Goal: Task Accomplishment & Management: Use online tool/utility

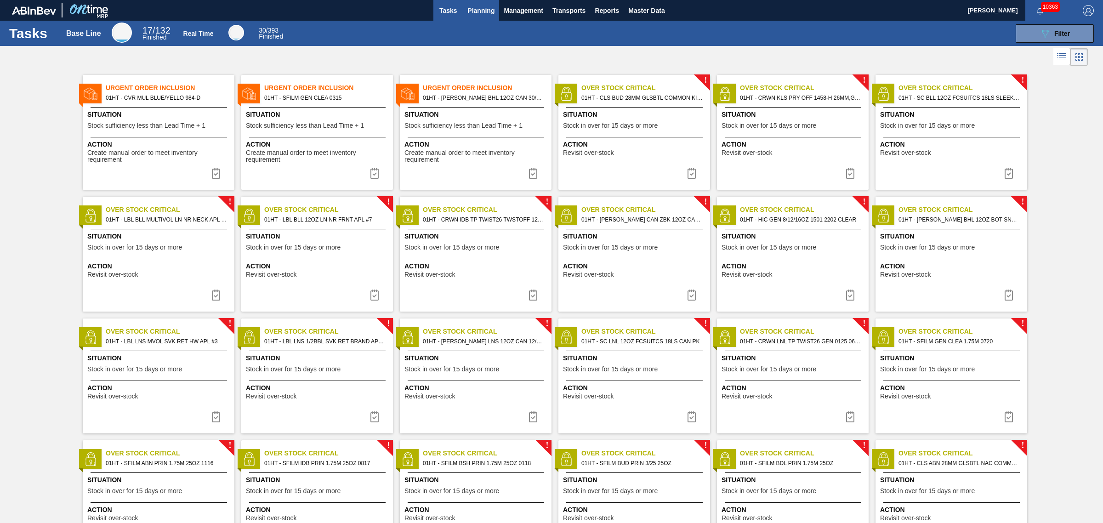
click at [487, 6] on span "Planning" at bounding box center [480, 10] width 27 height 11
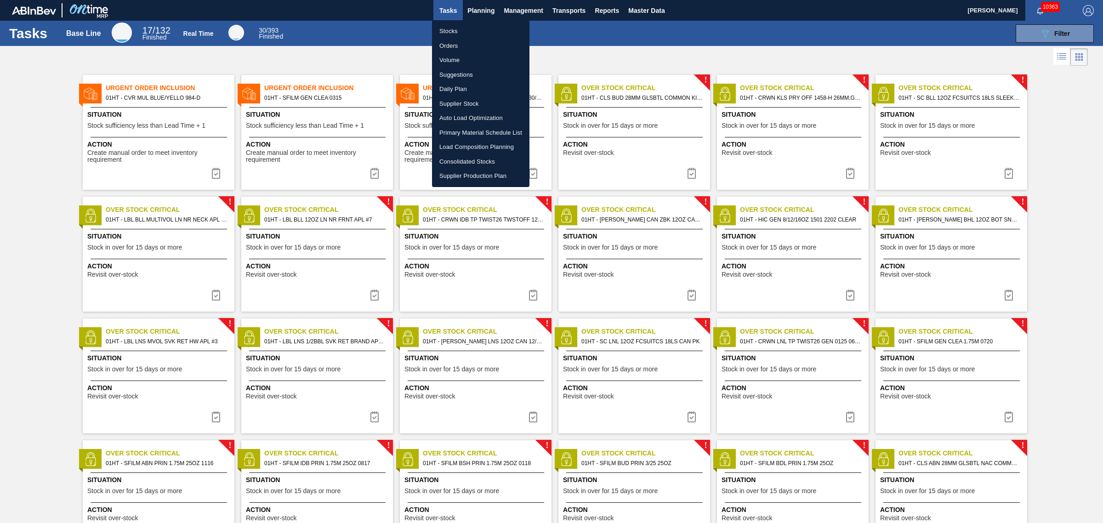
click at [446, 29] on li "Stocks" at bounding box center [480, 31] width 97 height 15
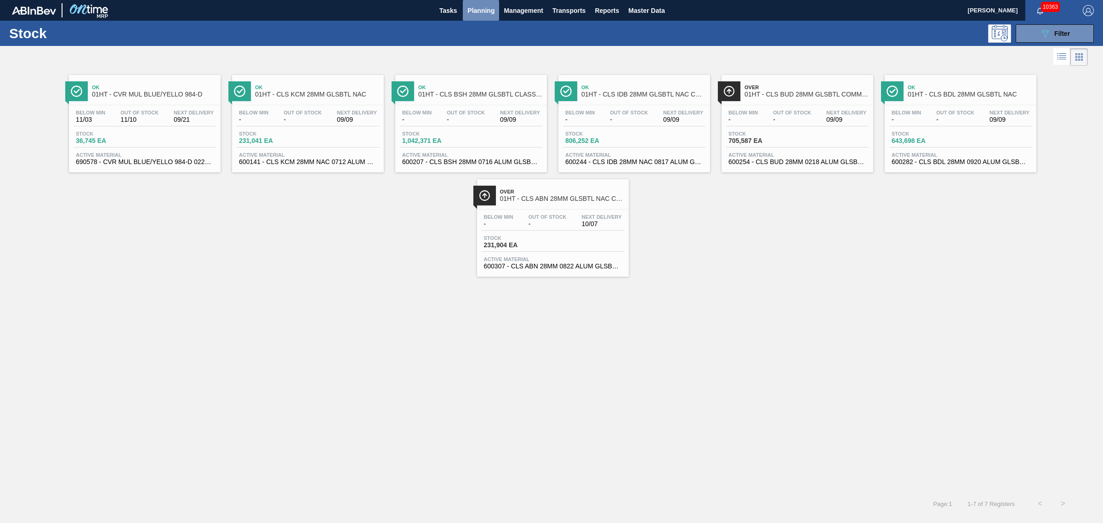
click at [490, 10] on span "Planning" at bounding box center [480, 10] width 27 height 11
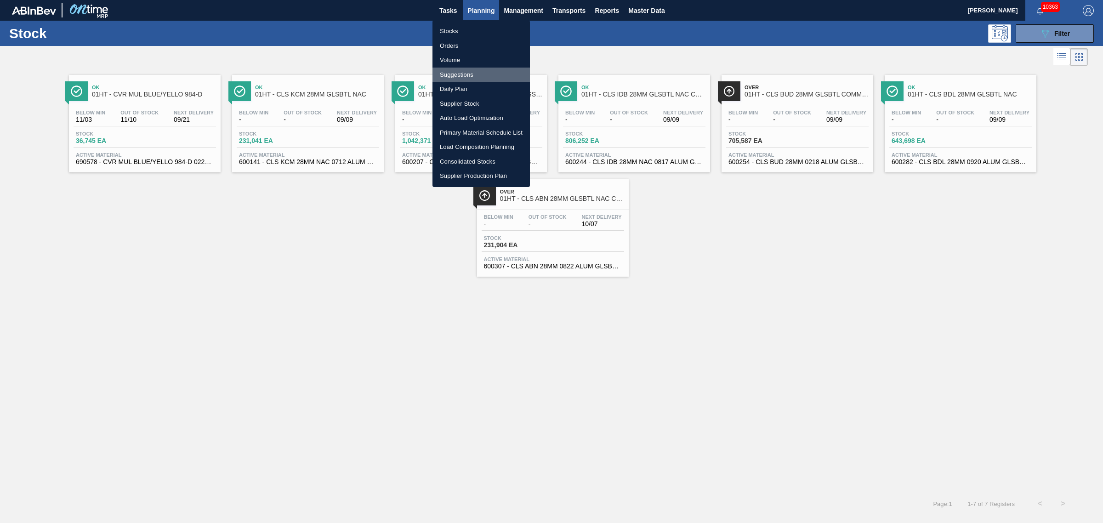
click at [453, 74] on li "Suggestions" at bounding box center [481, 75] width 97 height 15
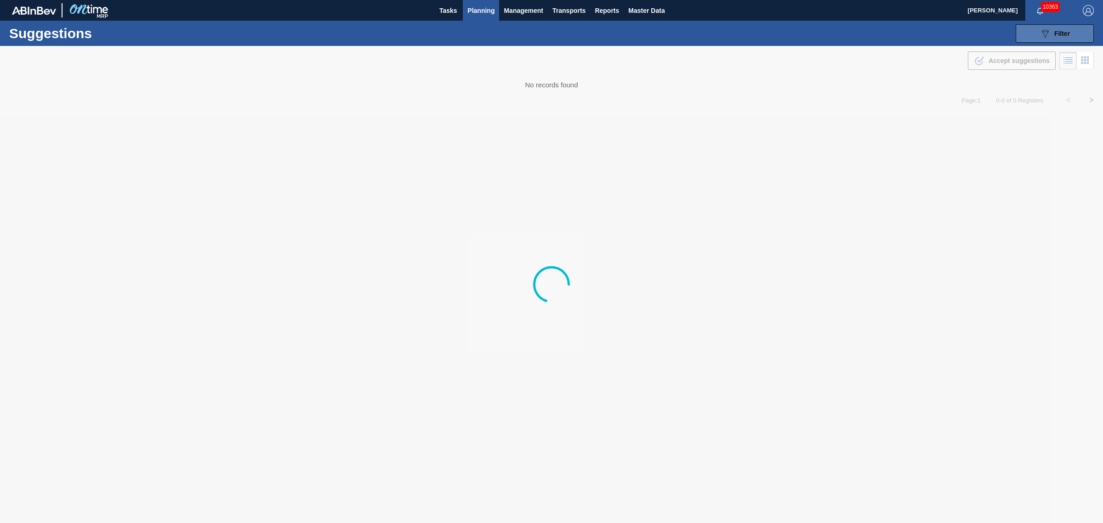
type from "[DATE]"
type to "[DATE]"
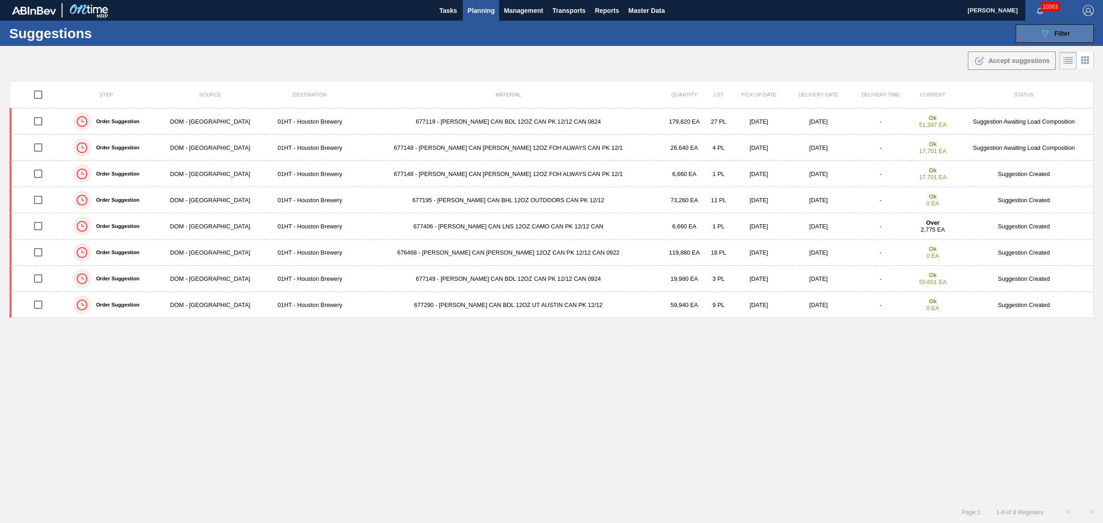
click at [1062, 33] on span "Filter" at bounding box center [1062, 33] width 16 height 7
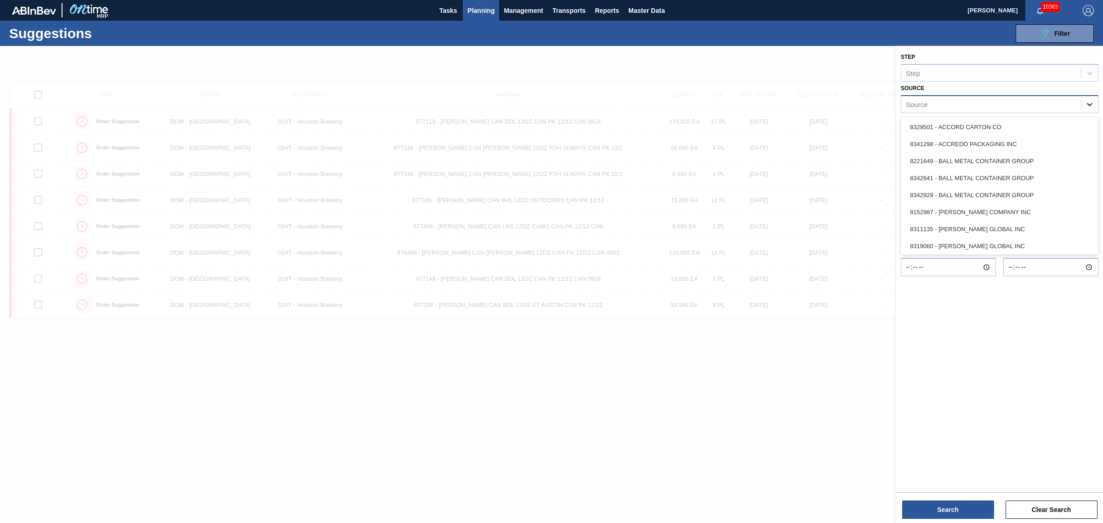
click at [1088, 102] on icon at bounding box center [1089, 104] width 9 height 9
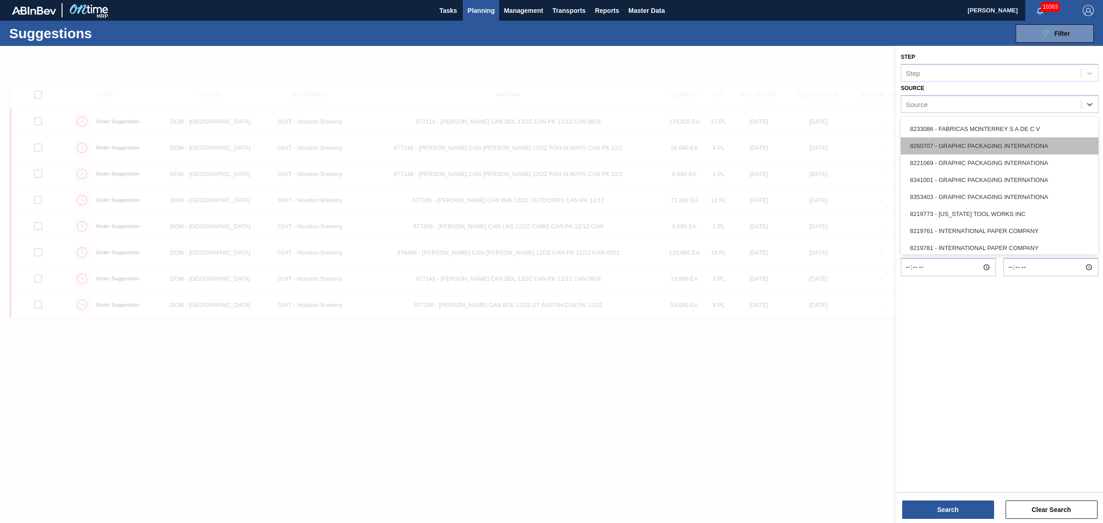
scroll to position [230, 0]
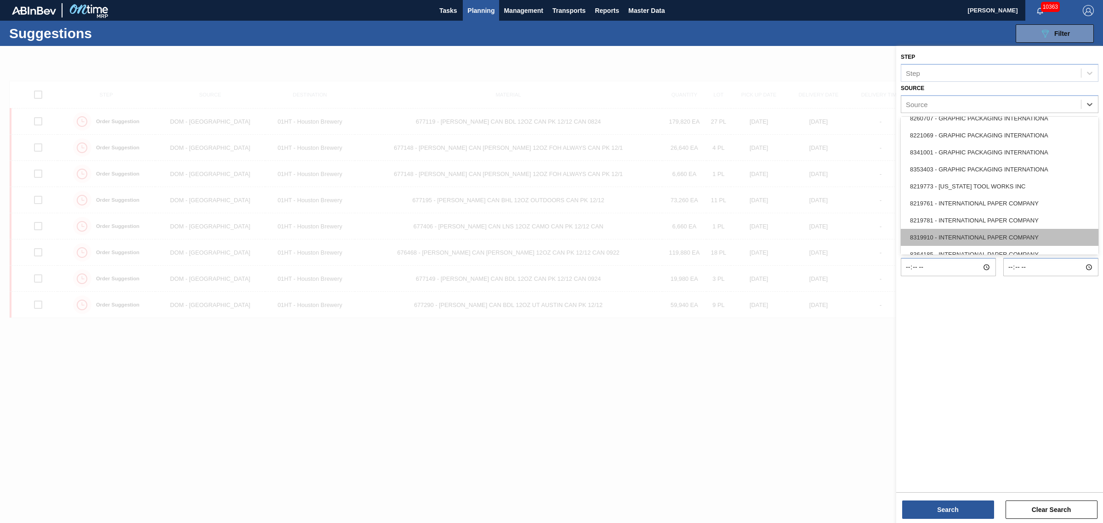
click at [947, 230] on div "8319910 - INTERNATIONAL PAPER COMPANY" at bounding box center [1000, 237] width 198 height 17
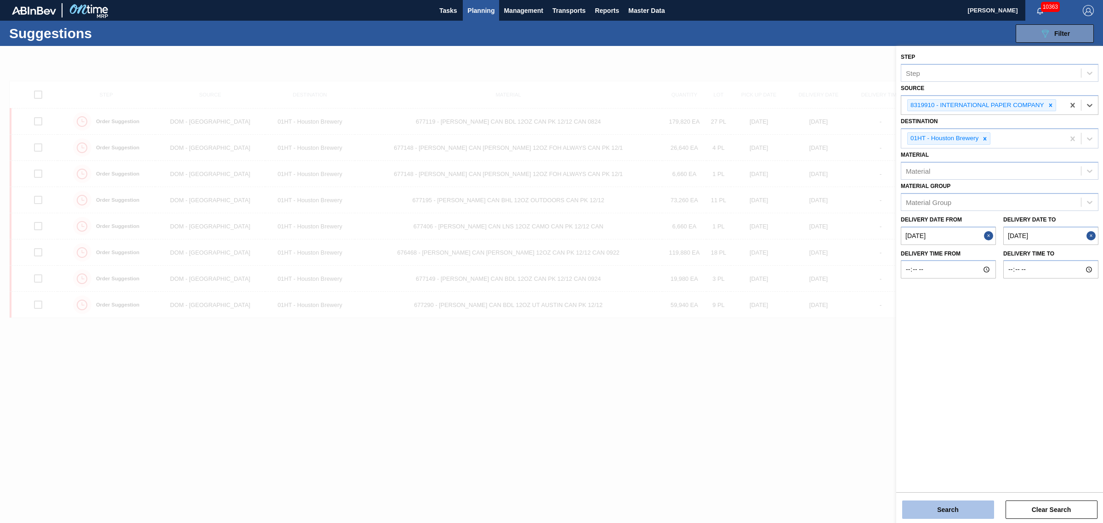
click at [950, 508] on button "Search" at bounding box center [948, 510] width 92 height 18
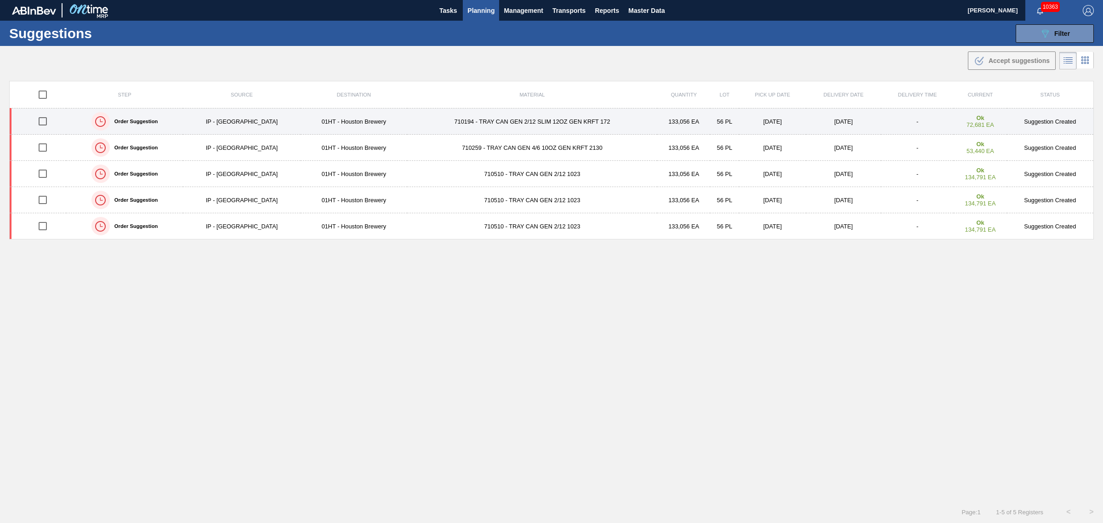
click at [40, 122] on input "checkbox" at bounding box center [42, 121] width 19 height 19
checkbox input "true"
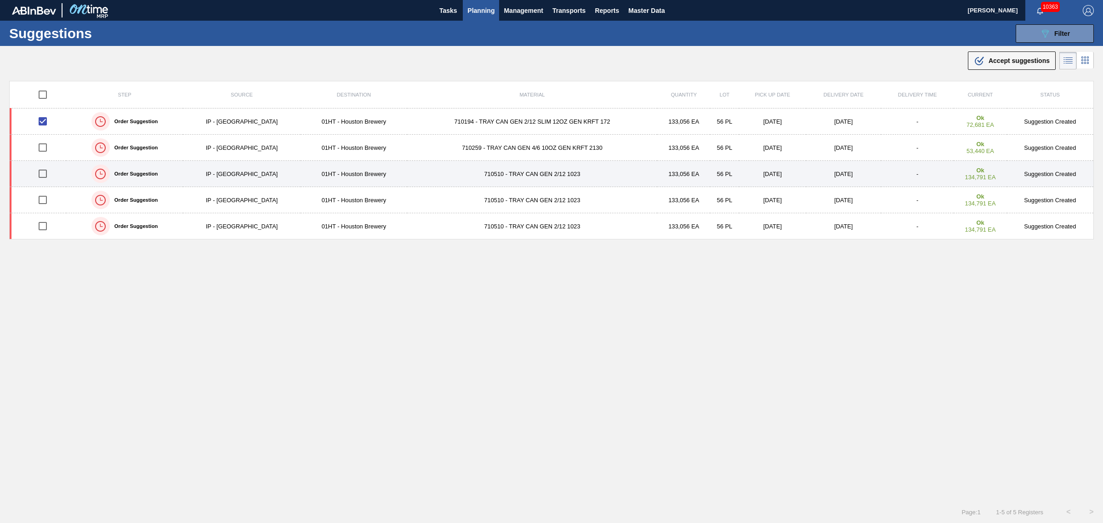
click at [45, 175] on input "checkbox" at bounding box center [42, 173] width 19 height 19
click at [43, 177] on input "checkbox" at bounding box center [42, 173] width 19 height 19
checkbox input "false"
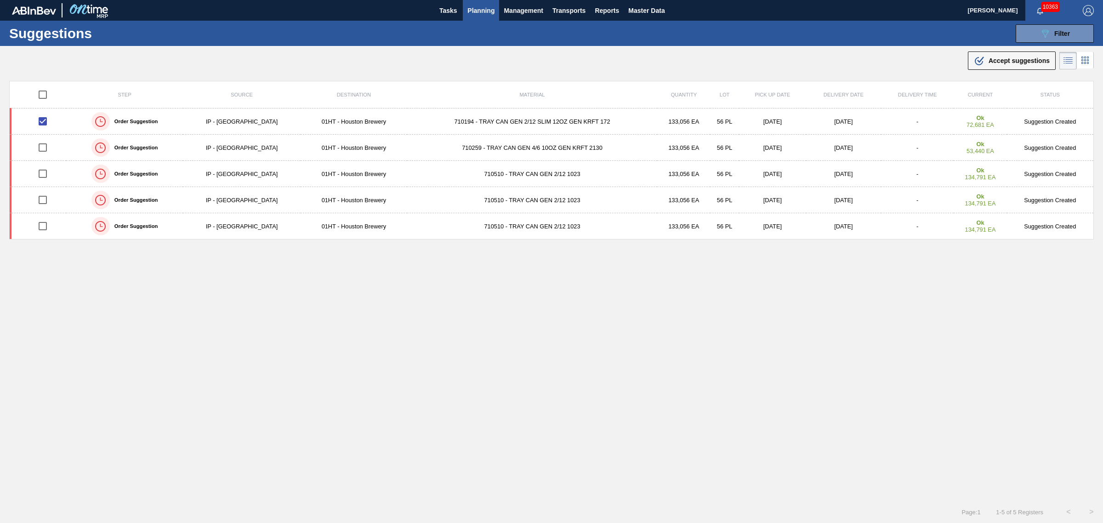
click at [493, 7] on span "Planning" at bounding box center [480, 10] width 27 height 11
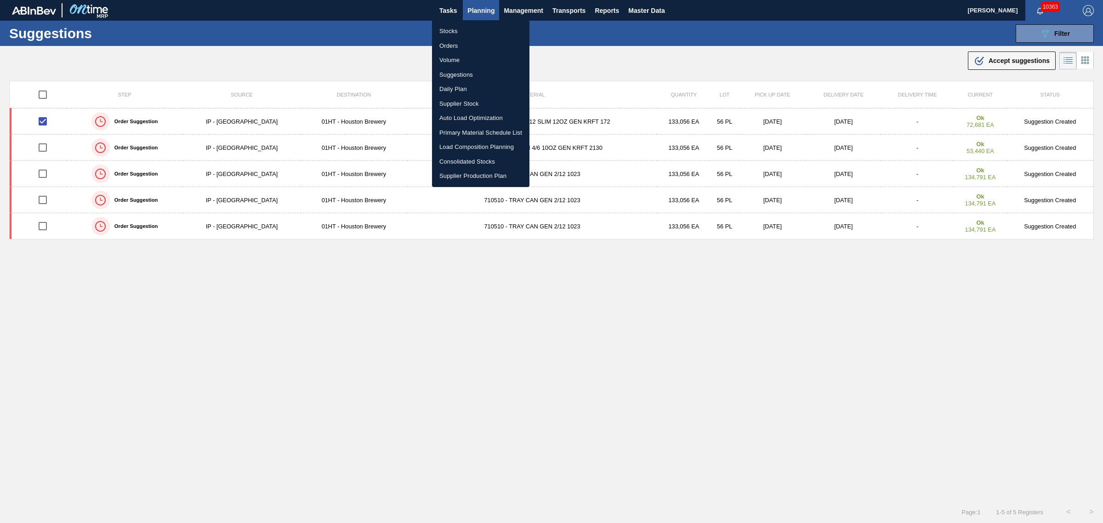
click at [456, 30] on li "Stocks" at bounding box center [480, 31] width 97 height 15
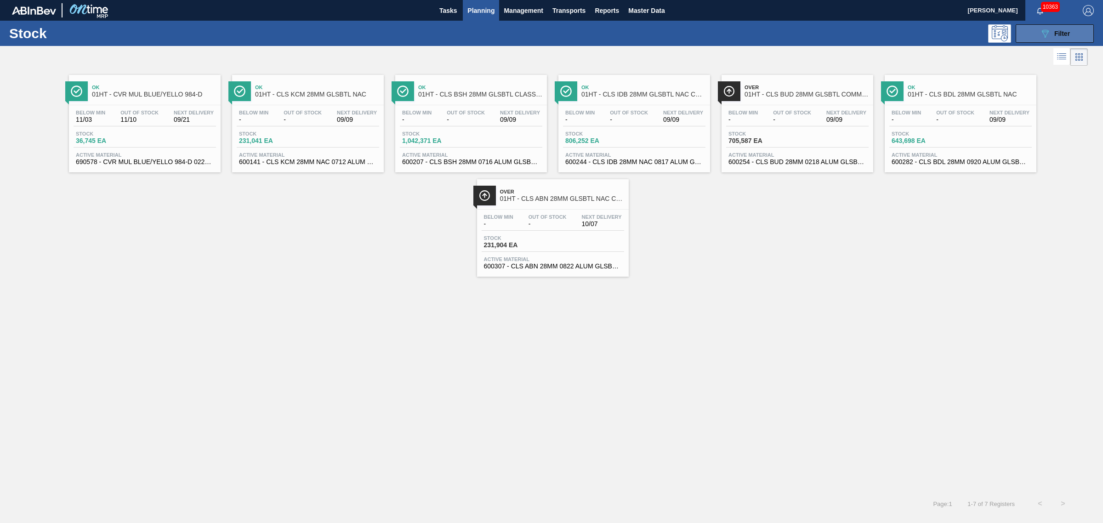
click at [1048, 30] on icon "089F7B8B-B2A5-4AFE-B5C0-19BA573D28AC" at bounding box center [1045, 33] width 11 height 11
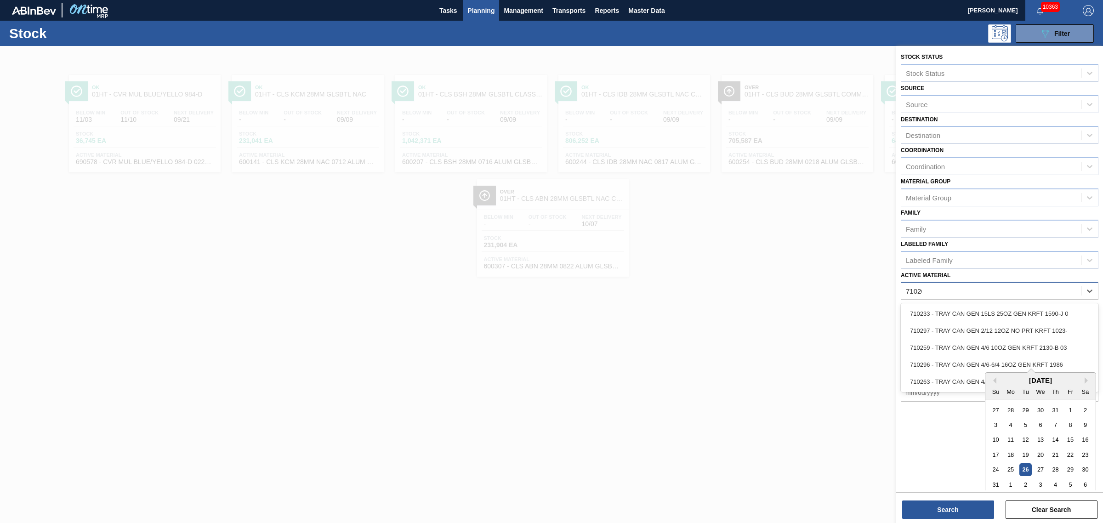
type Material "710263"
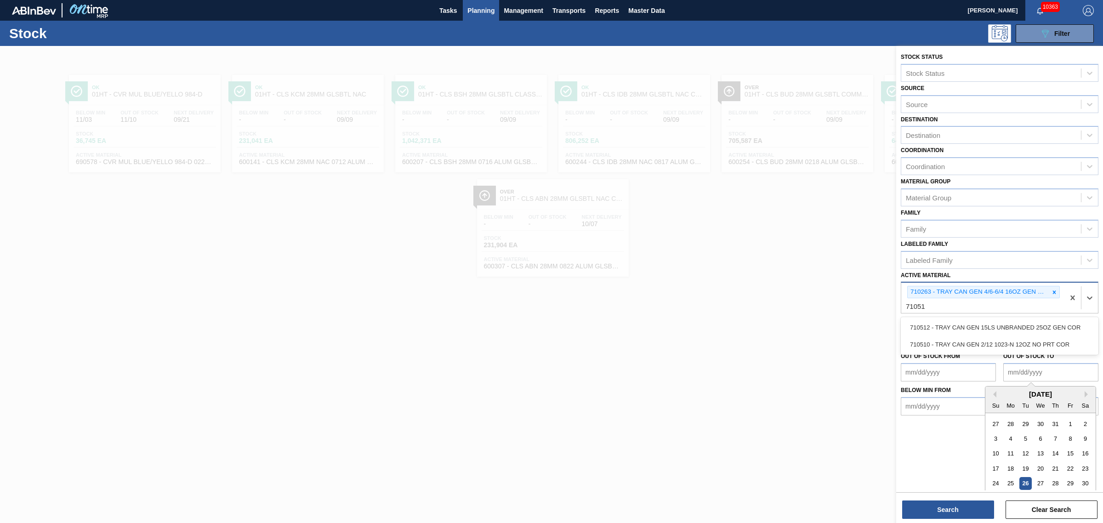
type Material "710512"
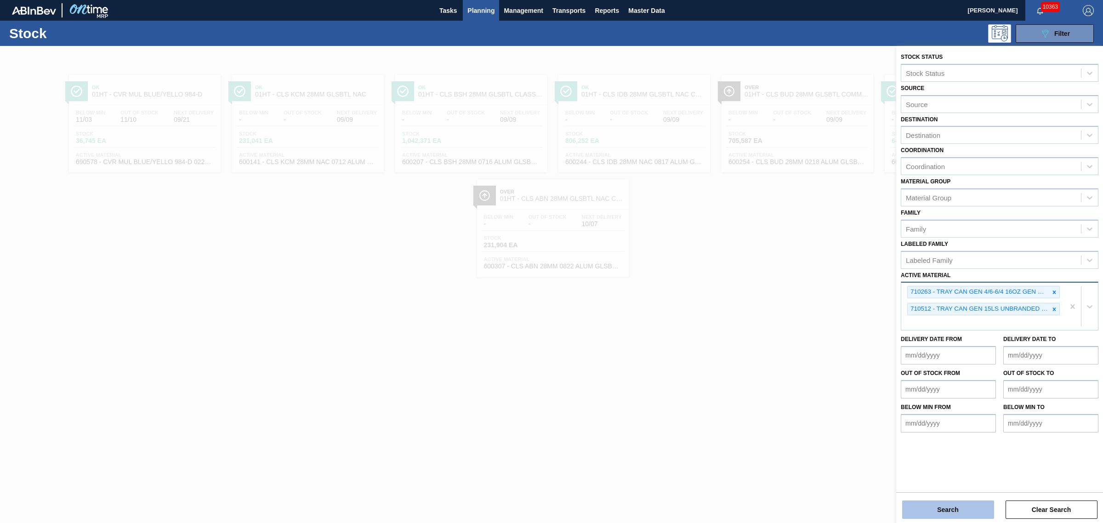
click at [950, 506] on button "Search" at bounding box center [948, 510] width 92 height 18
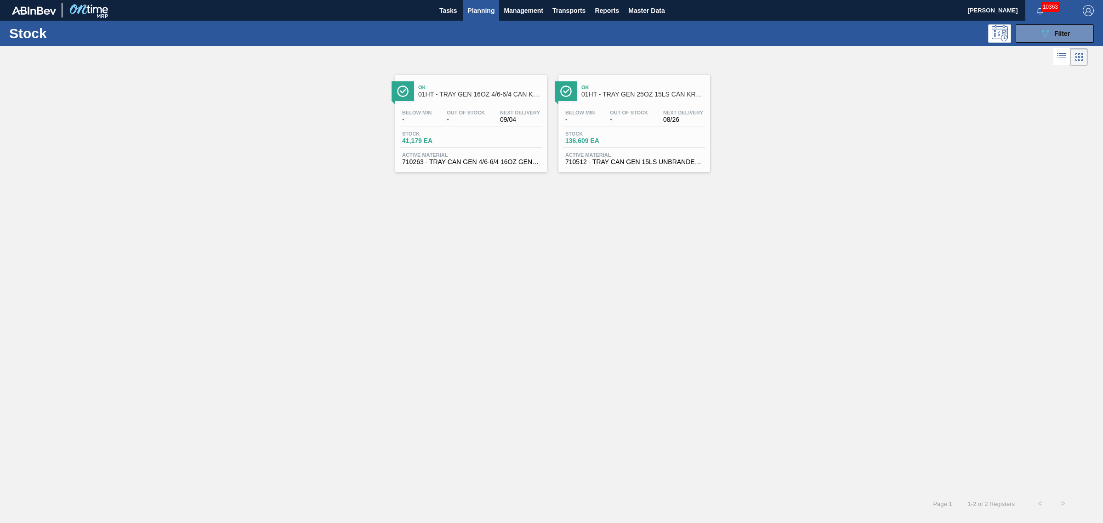
click at [584, 134] on span "Stock" at bounding box center [597, 134] width 64 height 6
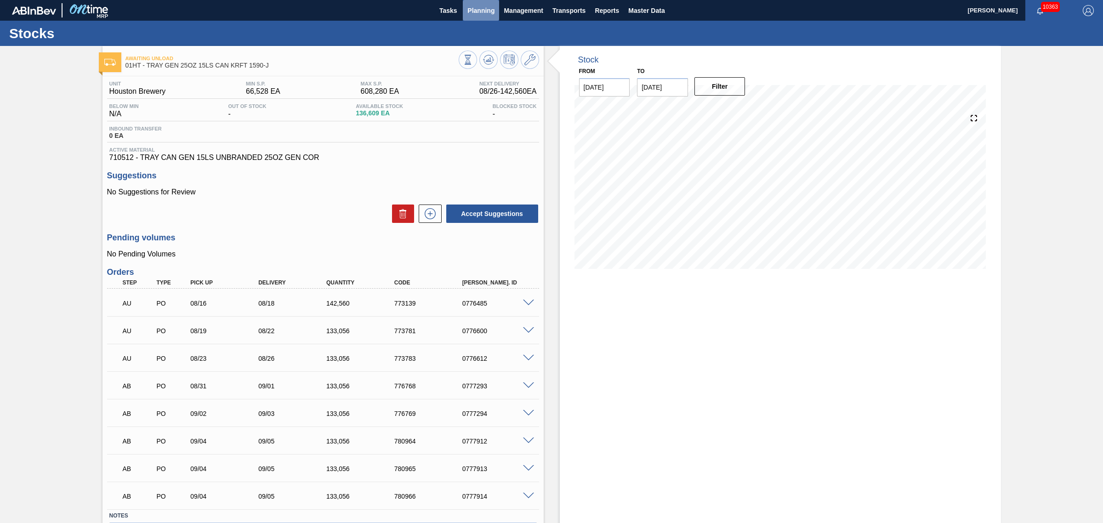
click at [467, 8] on span "Planning" at bounding box center [480, 10] width 27 height 11
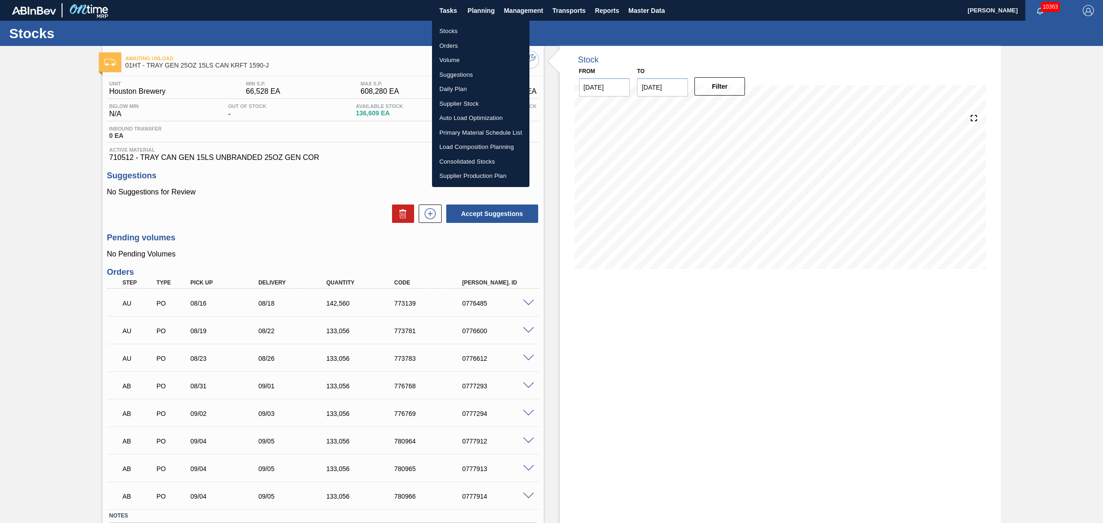
click at [456, 26] on li "Stocks" at bounding box center [480, 31] width 97 height 15
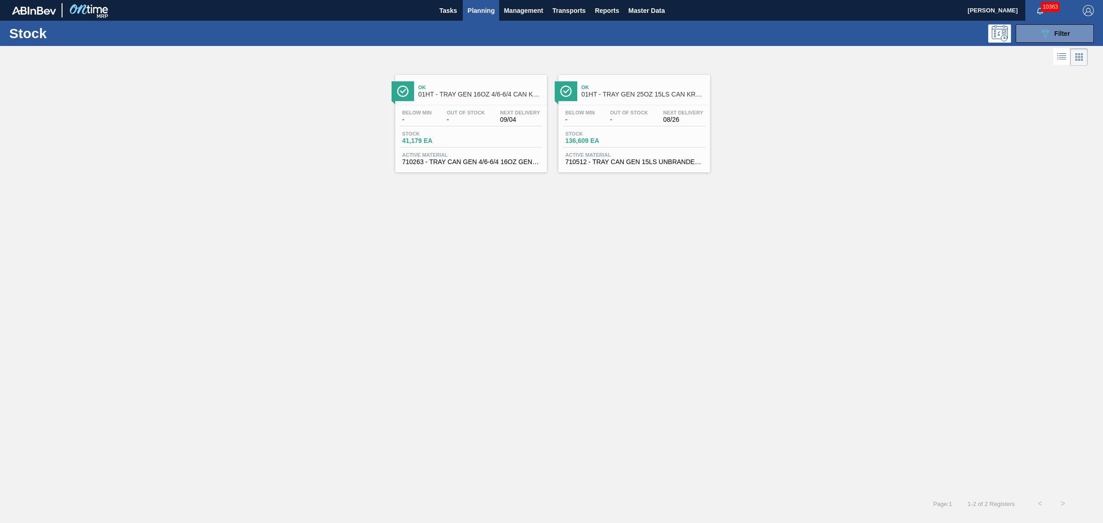
click at [508, 139] on div "Stock 41,179 EA" at bounding box center [471, 139] width 142 height 17
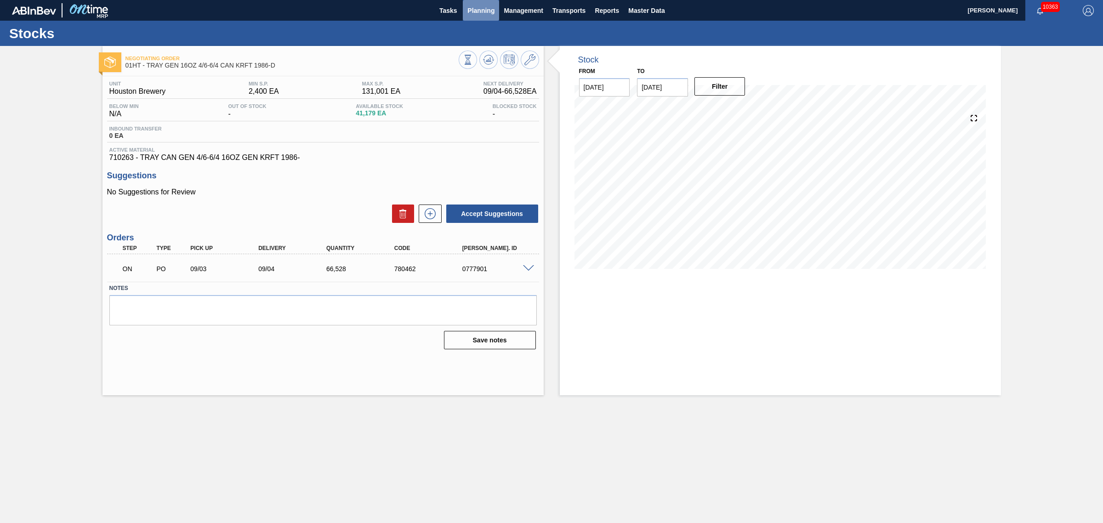
click at [478, 8] on span "Planning" at bounding box center [480, 10] width 27 height 11
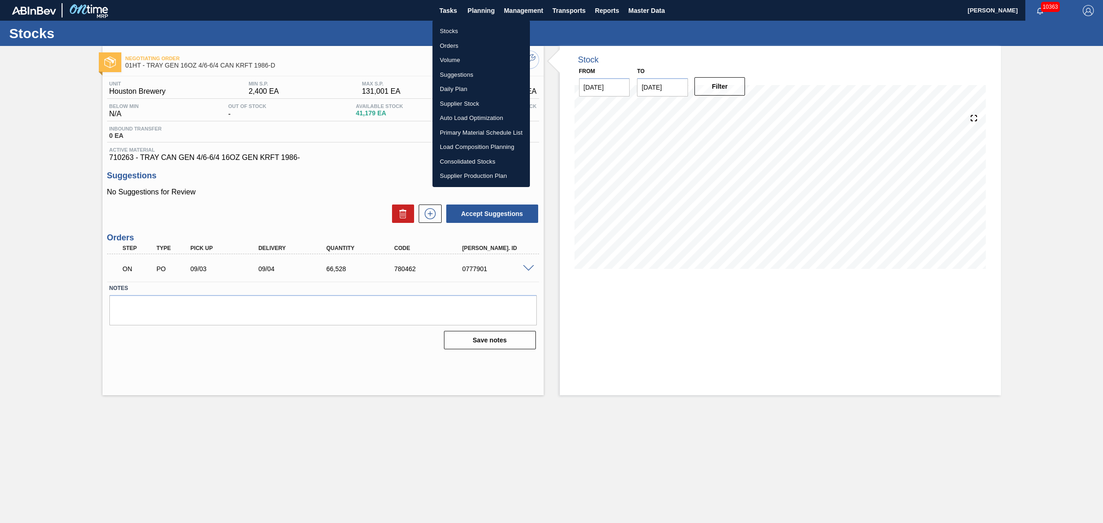
click at [453, 74] on li "Suggestions" at bounding box center [481, 75] width 97 height 15
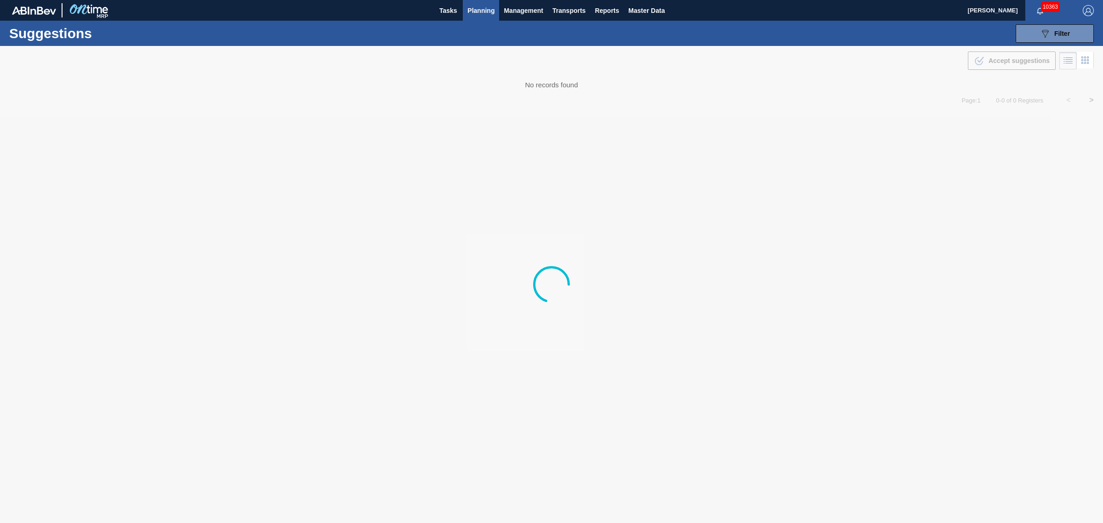
type from "[DATE]"
type to "[DATE]"
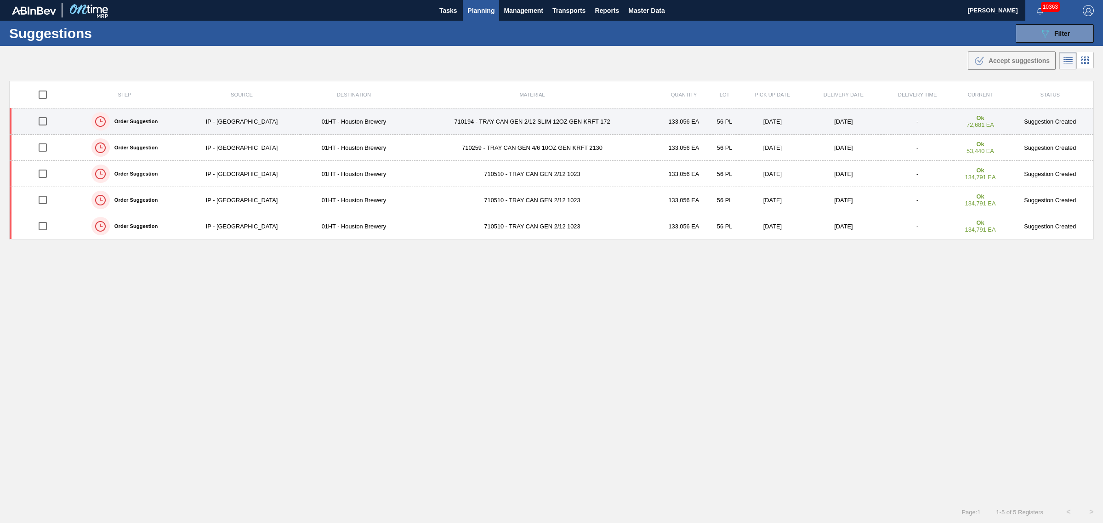
click at [45, 120] on input "checkbox" at bounding box center [42, 121] width 19 height 19
checkbox input "true"
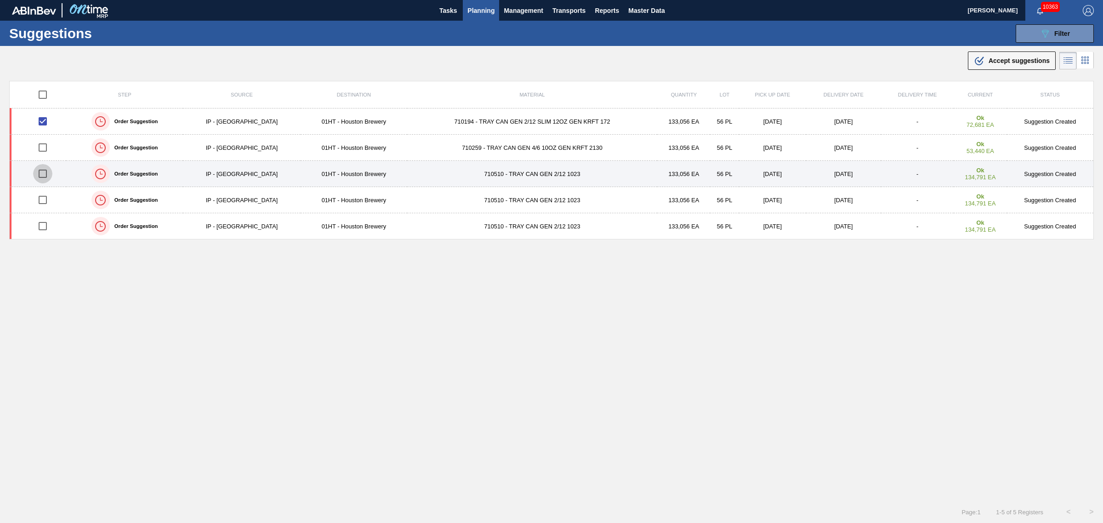
click at [43, 173] on input "checkbox" at bounding box center [42, 173] width 19 height 19
checkbox input "true"
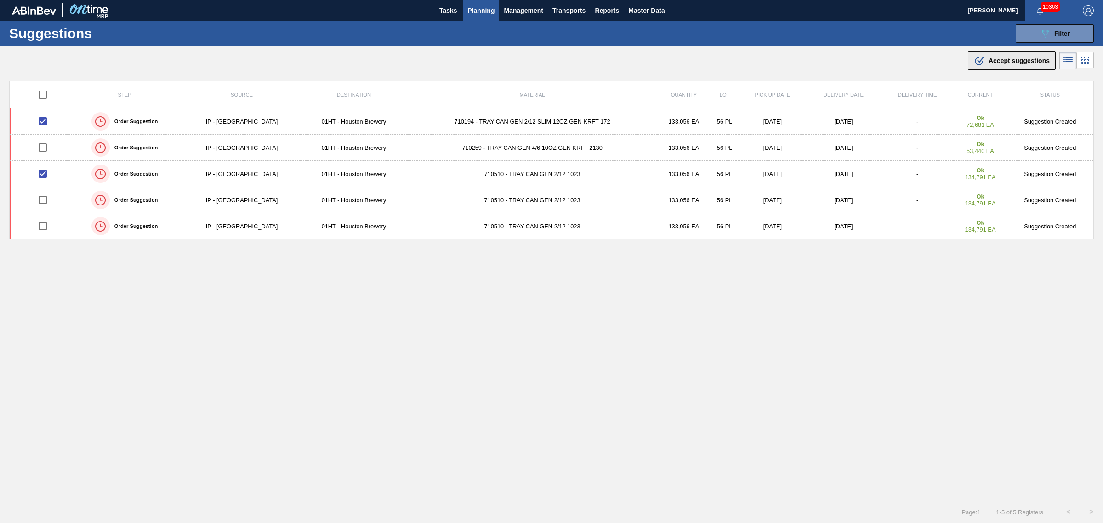
click at [1001, 54] on button ".b{fill:var(--color-action-default)} Accept suggestions" at bounding box center [1012, 60] width 88 height 18
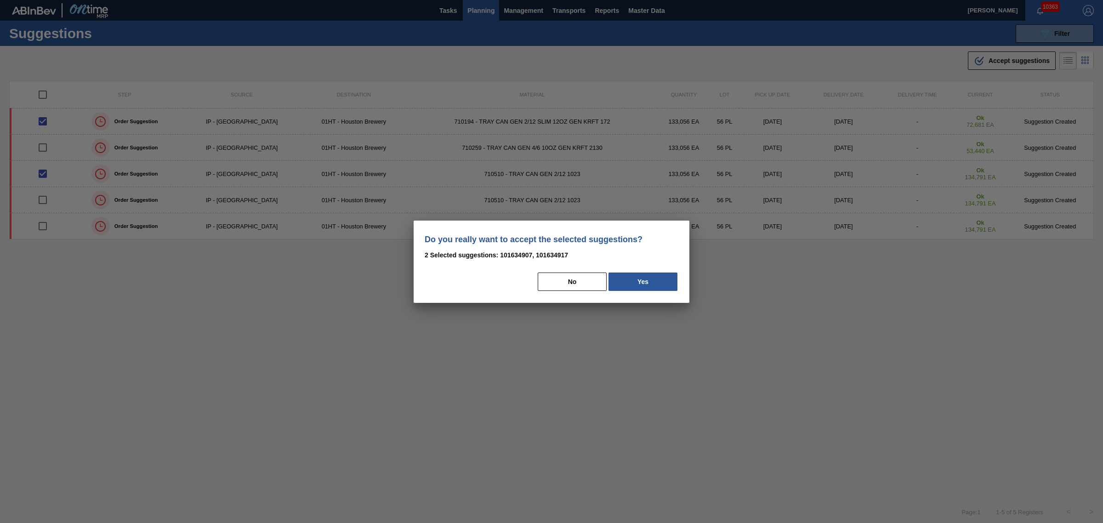
drag, startPoint x: 635, startPoint y: 288, endPoint x: 640, endPoint y: 284, distance: 6.2
click at [638, 287] on button "Yes" at bounding box center [643, 282] width 69 height 18
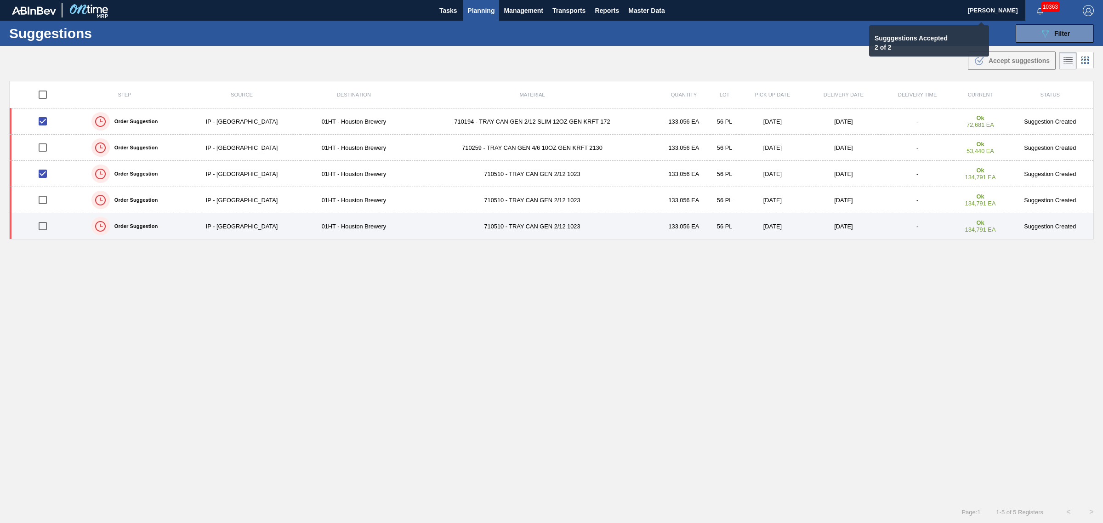
checkbox input "false"
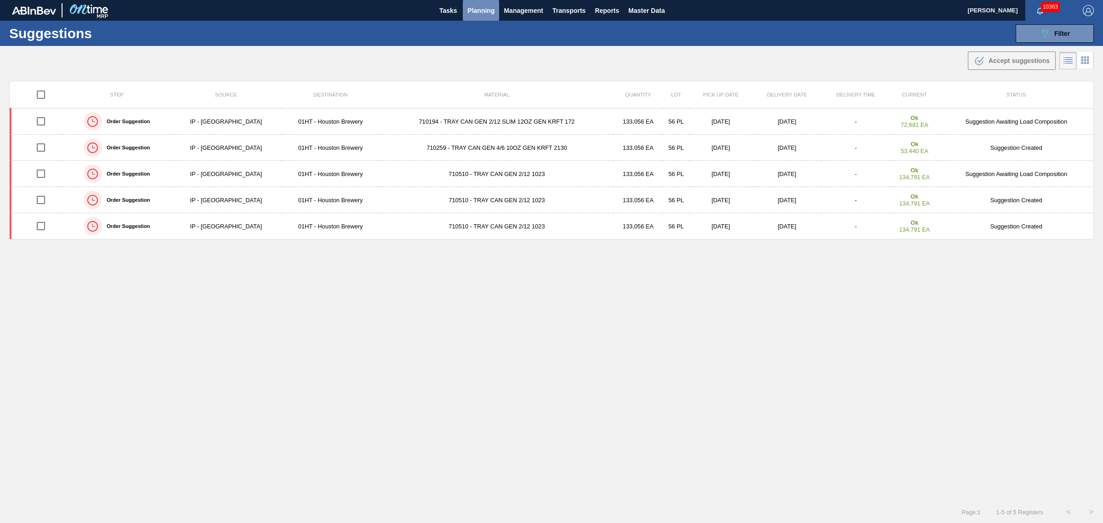
click at [479, 12] on span "Planning" at bounding box center [480, 10] width 27 height 11
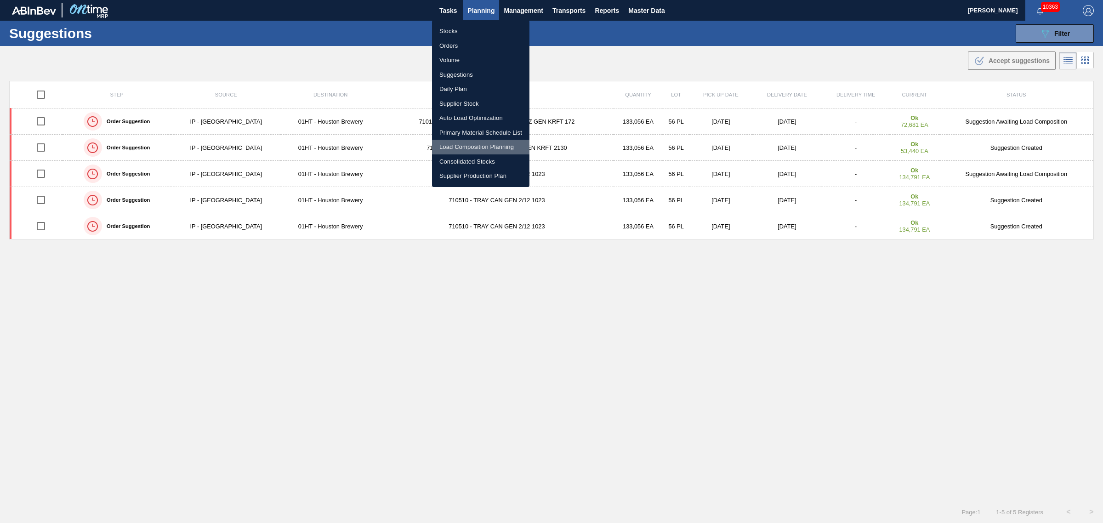
click at [463, 143] on li "Load Composition Planning" at bounding box center [480, 147] width 97 height 15
